Goal: Information Seeking & Learning: Check status

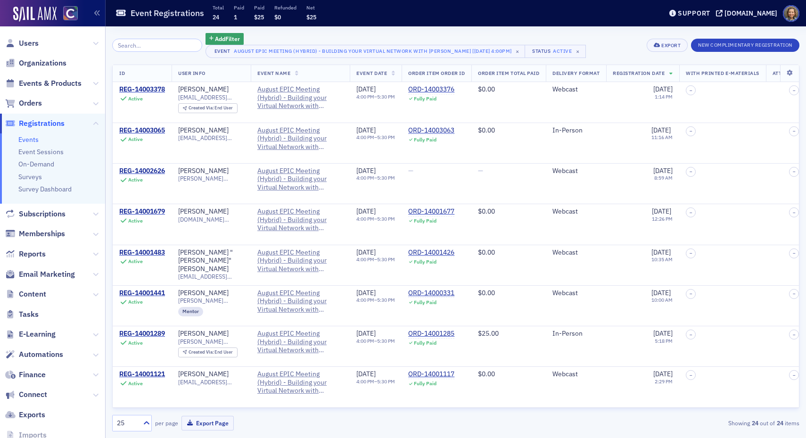
scroll to position [137, 0]
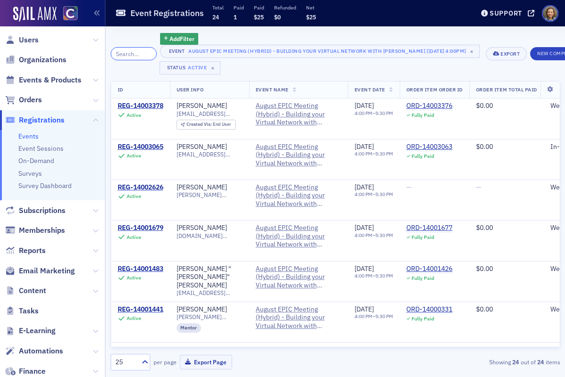
click at [138, 51] on input "search" at bounding box center [134, 53] width 46 height 13
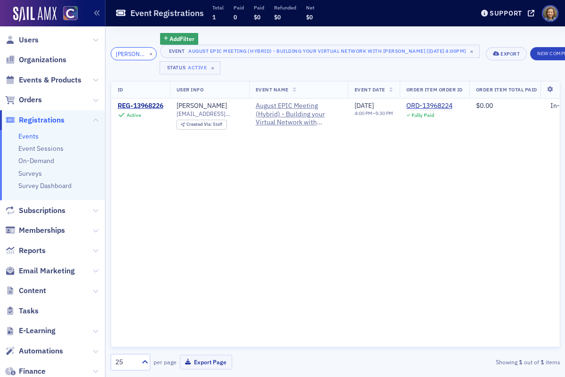
type input "armando"
click at [139, 106] on div "REG-13968226" at bounding box center [141, 106] width 46 height 8
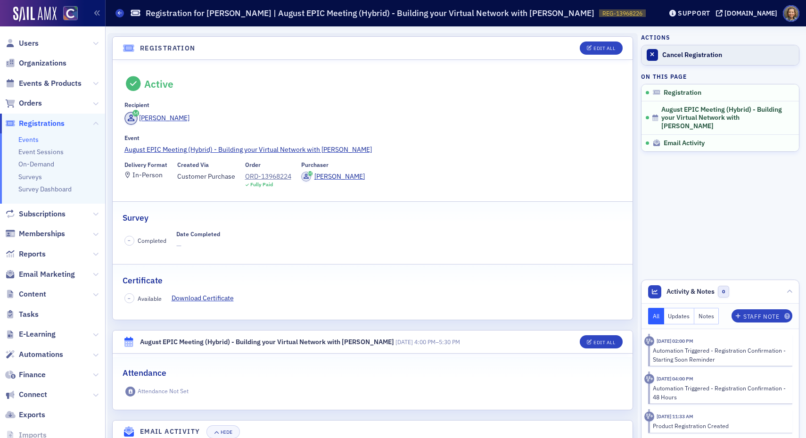
click at [683, 56] on div "Cancel Registration" at bounding box center [728, 55] width 132 height 8
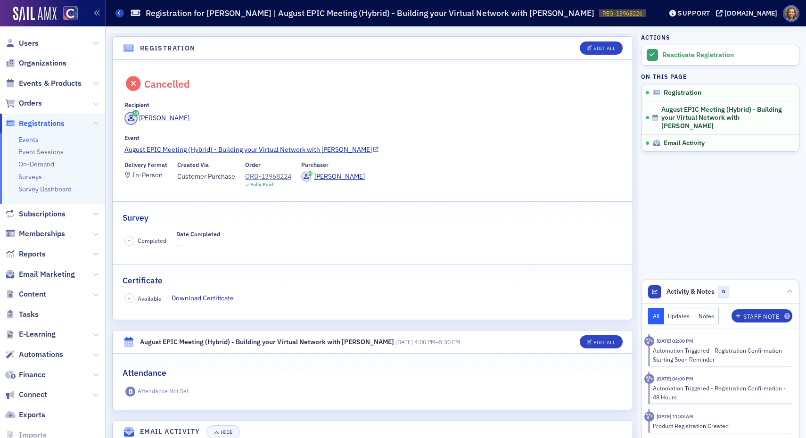
click at [171, 149] on link "August EPIC Meeting (Hybrid) - Building your Virtual Network with [PERSON_NAME]" at bounding box center [372, 150] width 497 height 10
click at [37, 45] on span "Users" at bounding box center [29, 43] width 20 height 10
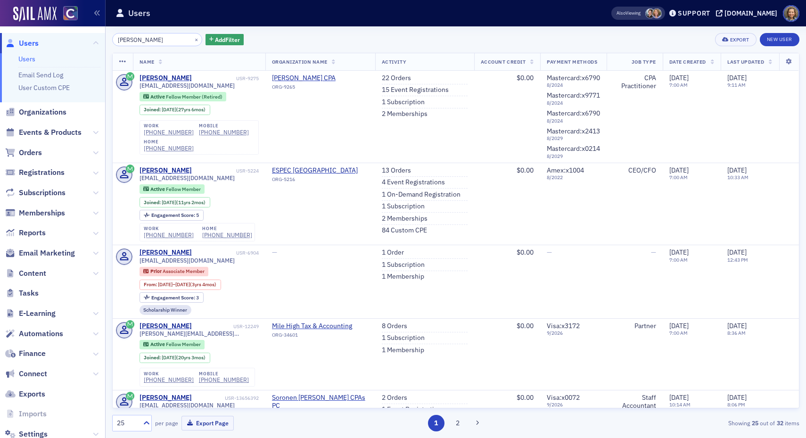
click at [141, 38] on input "armando garcia" at bounding box center [157, 39] width 90 height 13
drag, startPoint x: 161, startPoint y: 40, endPoint x: 146, endPoint y: 40, distance: 14.6
click at [146, 40] on input "armando garcia" at bounding box center [157, 39] width 90 height 13
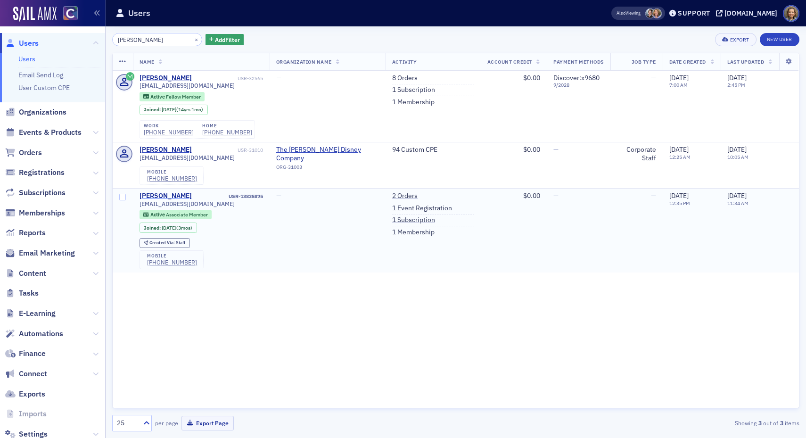
type input "armando"
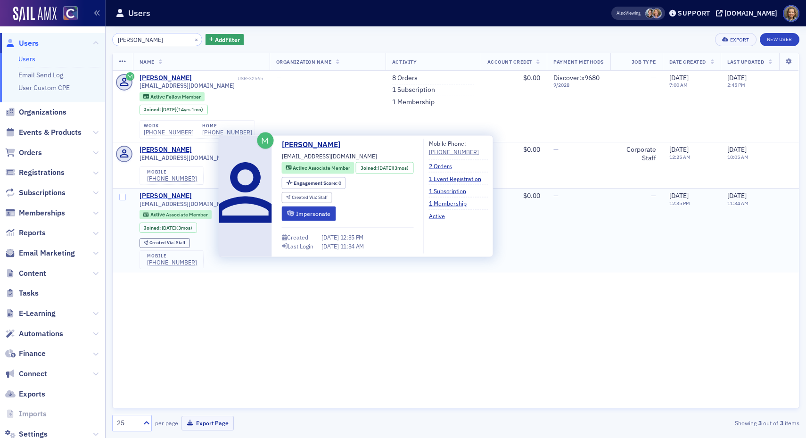
click at [184, 196] on div "Armando Maqueda Garcia" at bounding box center [165, 196] width 52 height 8
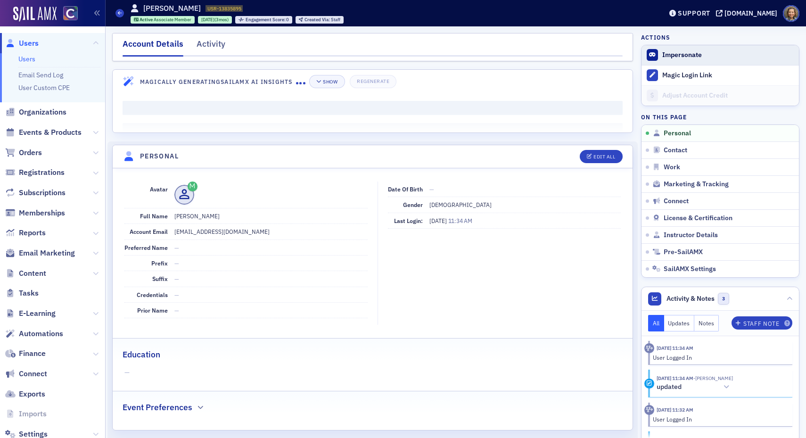
click at [691, 54] on button "Impersonate" at bounding box center [682, 55] width 40 height 8
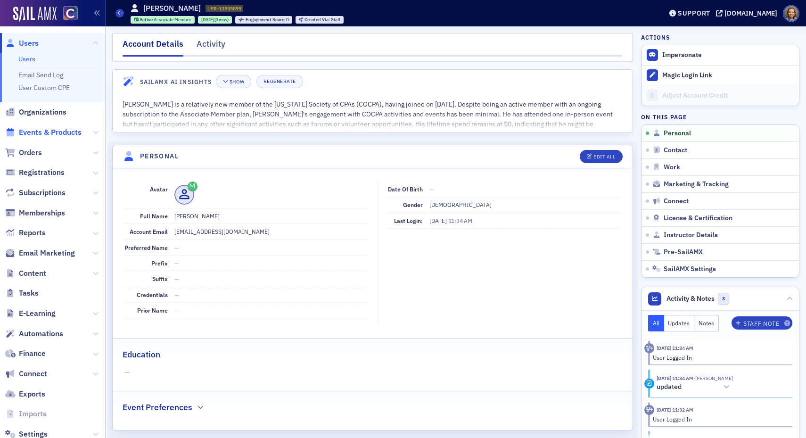
click at [53, 133] on span "Events & Products" at bounding box center [50, 132] width 63 height 10
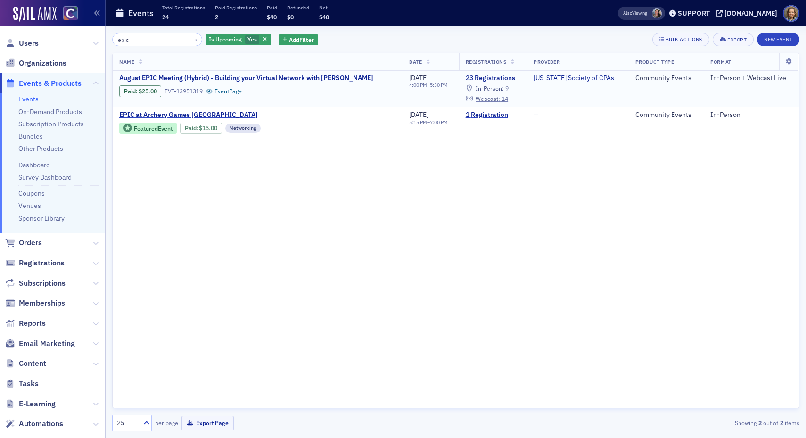
click at [263, 73] on td "August EPIC Meeting (Hybrid) - Building your Virtual Network with Melissa Armst…" at bounding box center [258, 89] width 290 height 37
click at [272, 79] on span "August EPIC Meeting (Hybrid) - Building your Virtual Network with Melissa Armst…" at bounding box center [246, 78] width 254 height 8
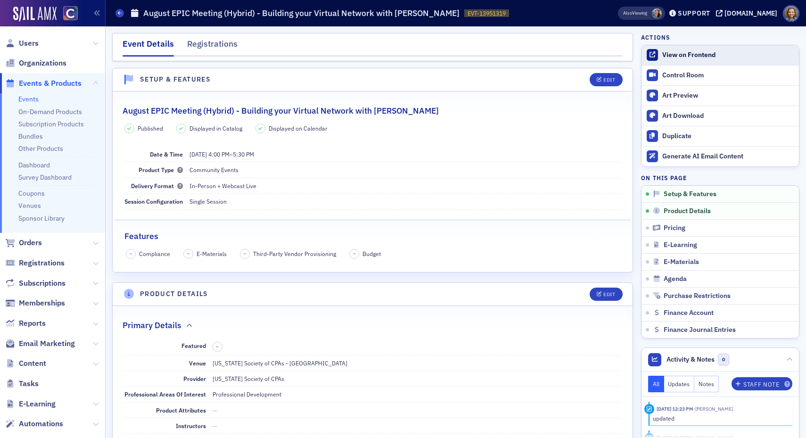
click at [699, 57] on div "View on Frontend" at bounding box center [728, 55] width 132 height 8
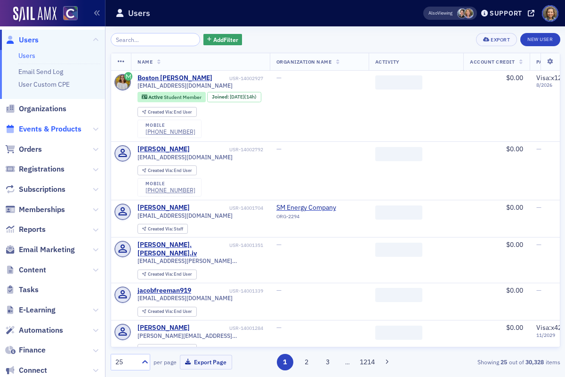
click at [49, 130] on span "Events & Products" at bounding box center [50, 129] width 63 height 10
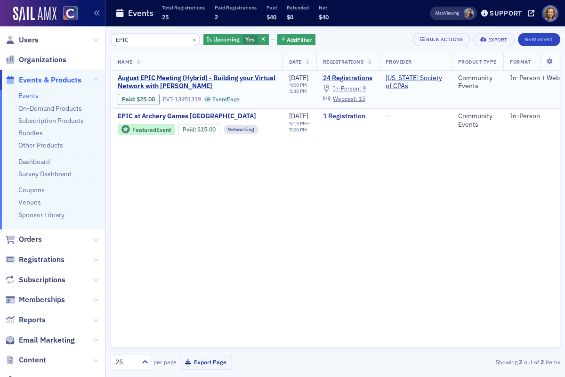
type input "EPIC"
click at [223, 83] on span "August EPIC Meeting (Hybrid) - Building your Virtual Network with [PERSON_NAME]" at bounding box center [197, 82] width 158 height 16
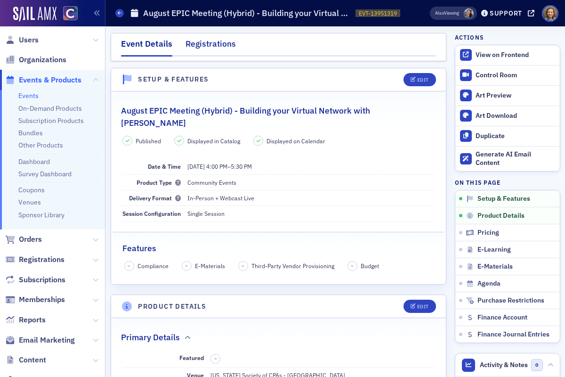
click at [195, 41] on div "Registrations" at bounding box center [211, 46] width 50 height 17
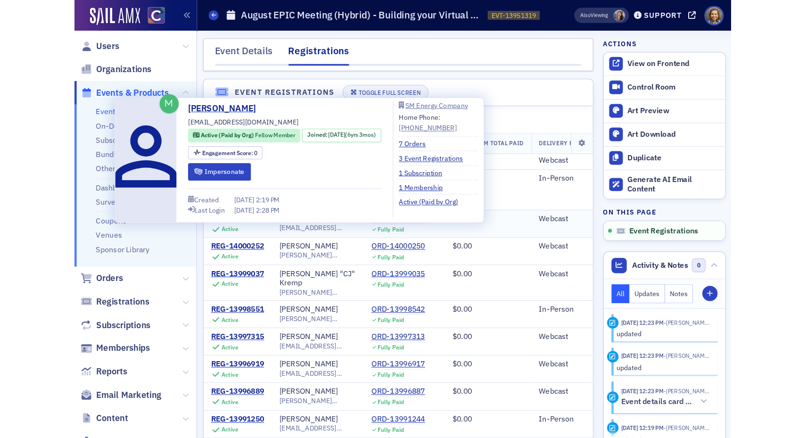
scroll to position [172, 0]
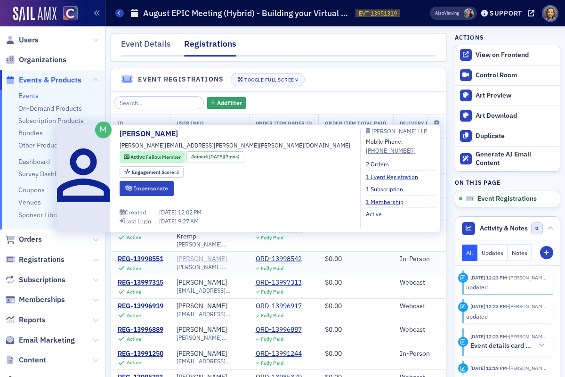
click at [190, 255] on div "[PERSON_NAME]" at bounding box center [202, 259] width 50 height 8
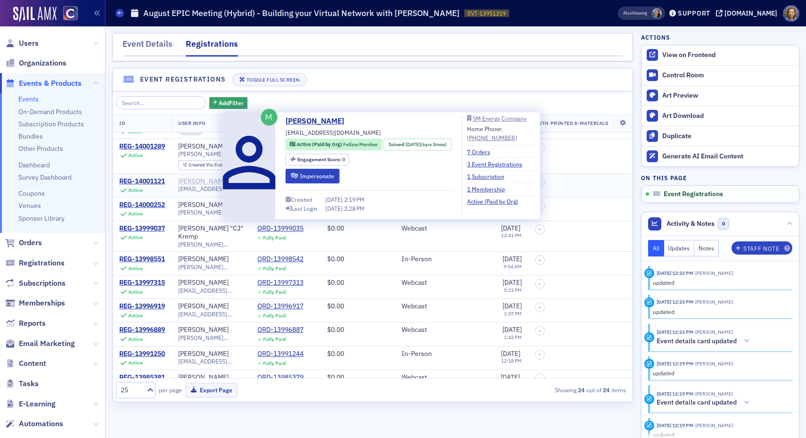
click at [205, 177] on div "[PERSON_NAME]" at bounding box center [203, 181] width 50 height 8
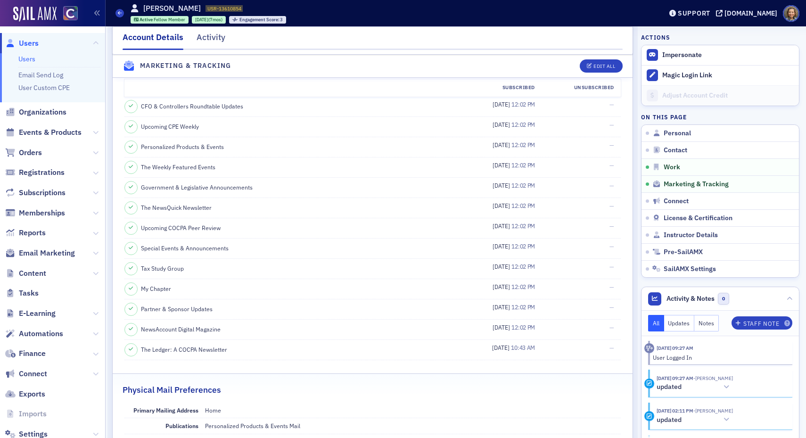
scroll to position [552, 0]
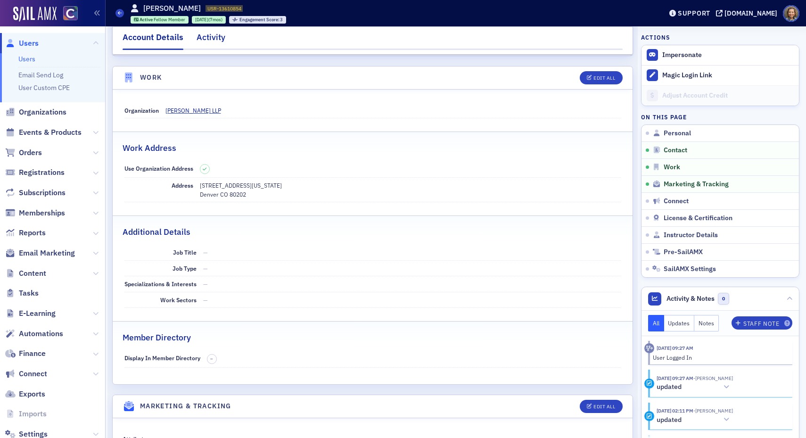
click at [211, 34] on div "Activity" at bounding box center [210, 39] width 29 height 17
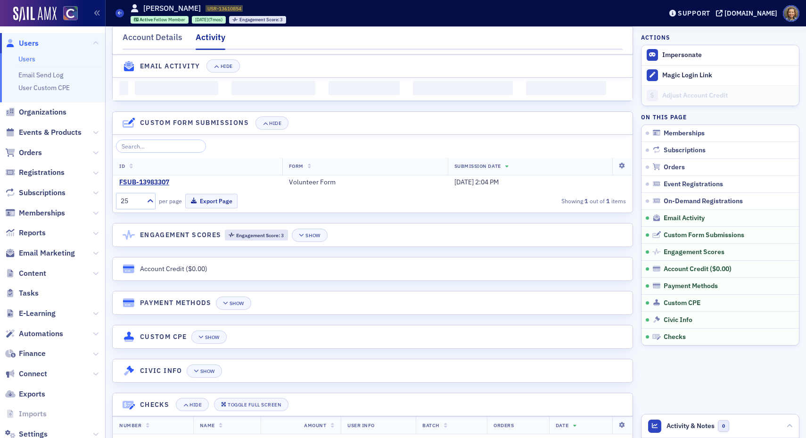
scroll to position [552, 0]
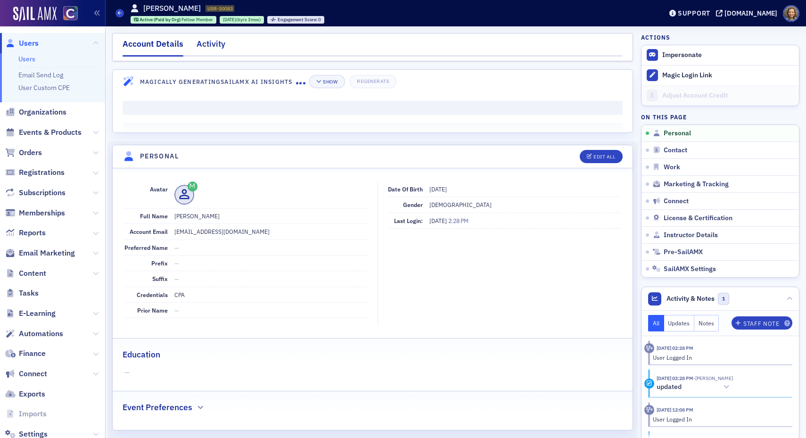
click at [215, 46] on div "Activity" at bounding box center [210, 46] width 29 height 17
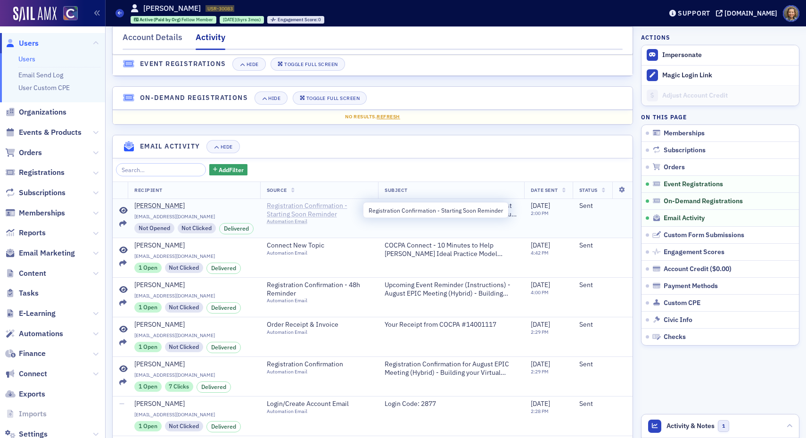
click at [291, 207] on span "Registration Confirmation - Starting Soon Reminder" at bounding box center [315, 210] width 97 height 16
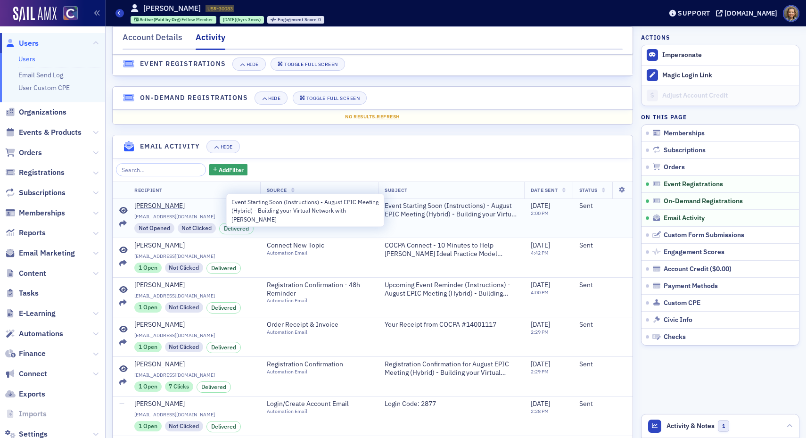
click at [443, 217] on span "Event Starting Soon (Instructions) - August EPIC Meeting (Hybrid) - Building yo…" at bounding box center [450, 210] width 133 height 16
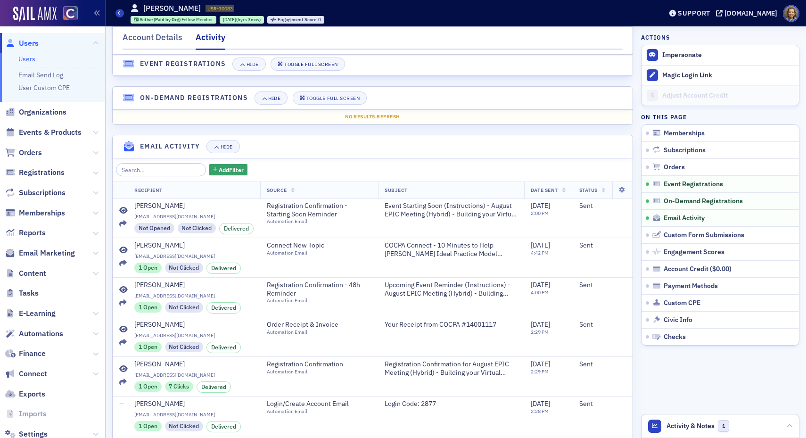
click at [336, 197] on th "Source" at bounding box center [319, 190] width 118 height 17
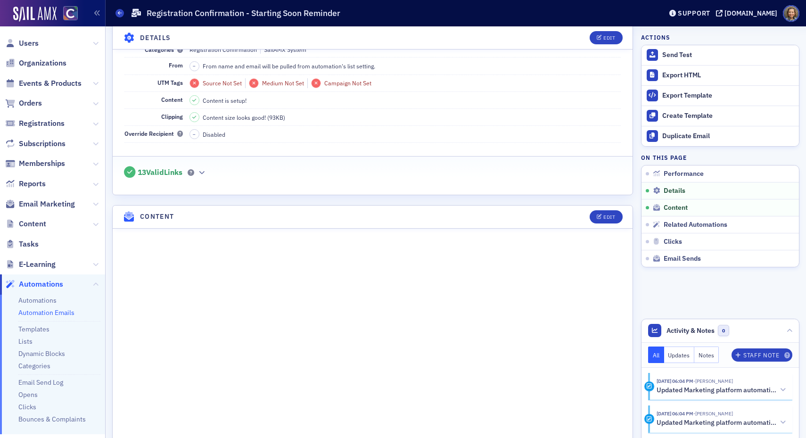
scroll to position [469, 0]
